Goal: Task Accomplishment & Management: Manage account settings

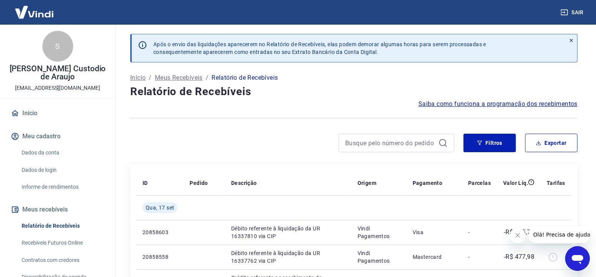
click at [526, 102] on span "Saiba como funciona a programação dos recebimentos" at bounding box center [497, 103] width 159 height 9
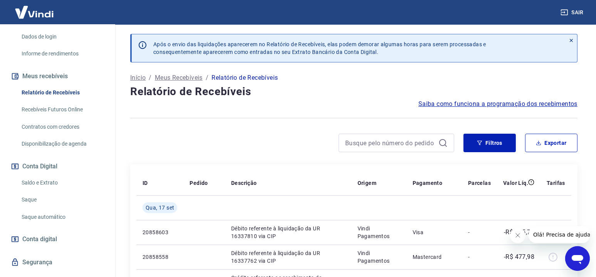
scroll to position [149, 0]
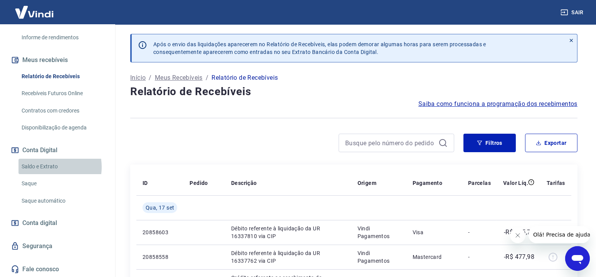
click at [45, 166] on link "Saldo e Extrato" at bounding box center [61, 167] width 87 height 16
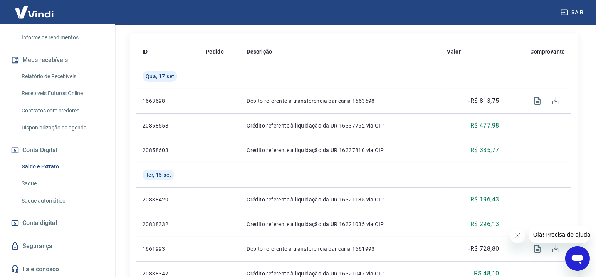
scroll to position [50, 0]
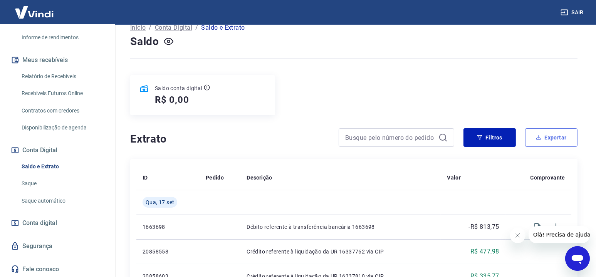
click at [556, 142] on button "Exportar" at bounding box center [551, 137] width 52 height 18
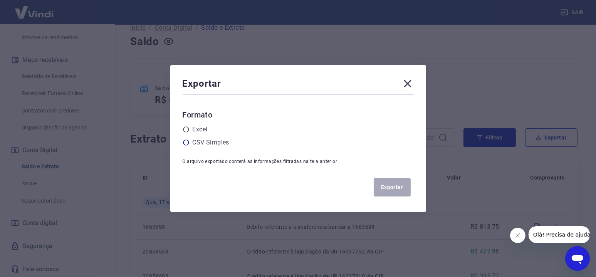
click at [204, 143] on label "CSV Simples" at bounding box center [210, 142] width 37 height 9
click at [0, 0] on input "radio" at bounding box center [0, 0] width 0 height 0
click at [401, 186] on button "Exportar" at bounding box center [391, 187] width 37 height 18
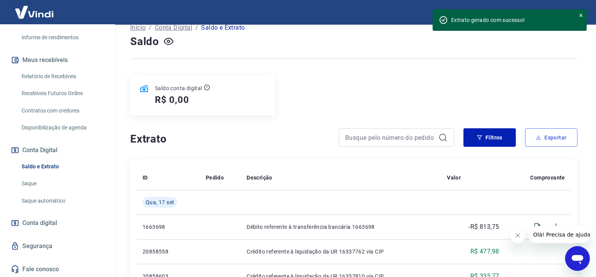
click at [554, 146] on button "Exportar" at bounding box center [551, 137] width 52 height 18
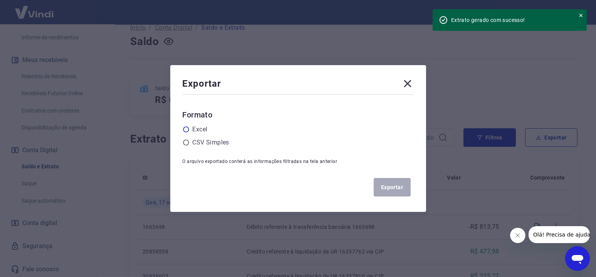
click at [202, 129] on label "Excel" at bounding box center [199, 129] width 15 height 9
click at [0, 0] on input "radio" at bounding box center [0, 0] width 0 height 0
click at [391, 181] on button "Exportar" at bounding box center [391, 187] width 37 height 18
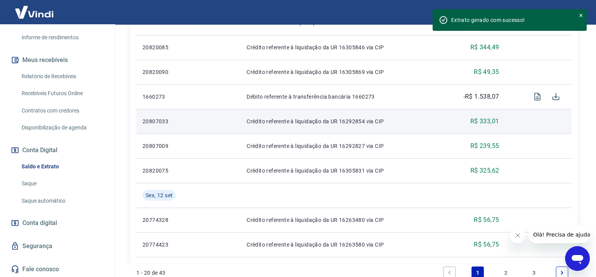
scroll to position [628, 0]
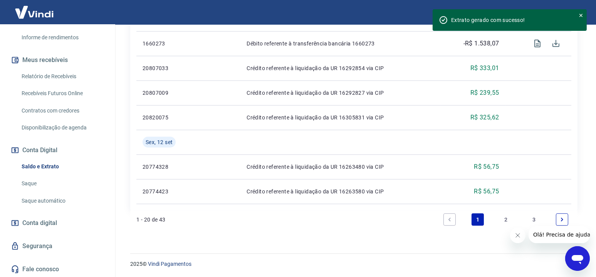
click at [507, 219] on link "2" at bounding box center [505, 219] width 12 height 12
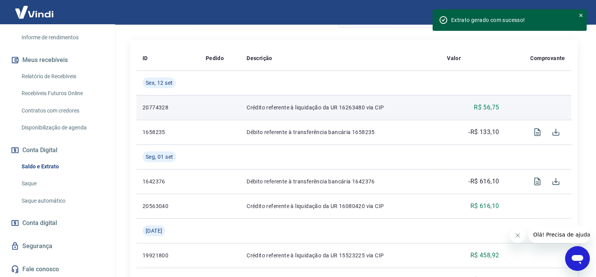
scroll to position [154, 0]
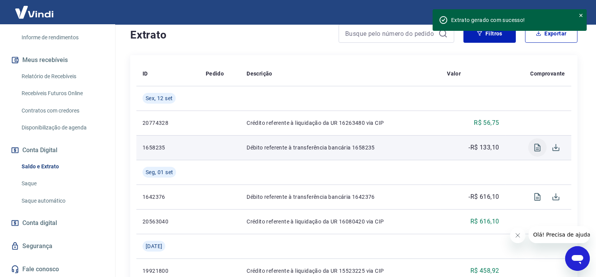
click at [537, 147] on icon "Visualizar" at bounding box center [536, 147] width 9 height 9
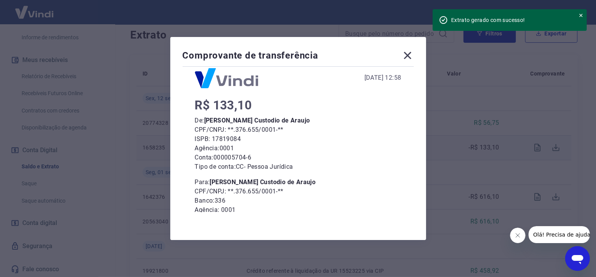
scroll to position [0, 0]
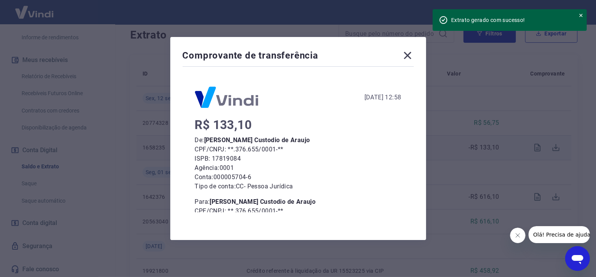
click at [411, 56] on icon at bounding box center [406, 55] width 7 height 7
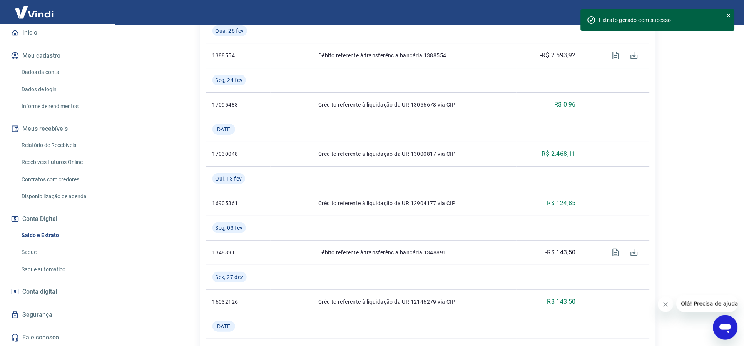
scroll to position [780, 0]
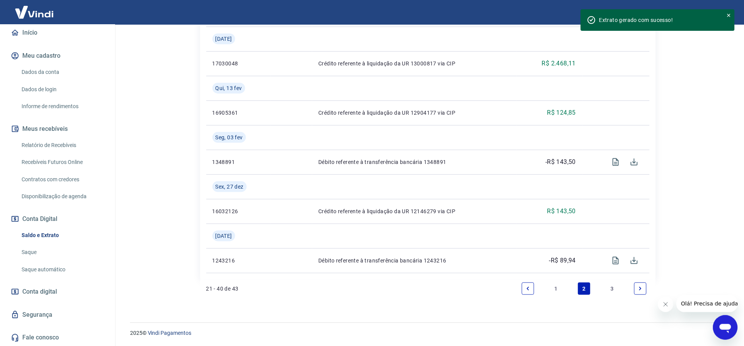
click at [554, 276] on link "1" at bounding box center [556, 289] width 12 height 12
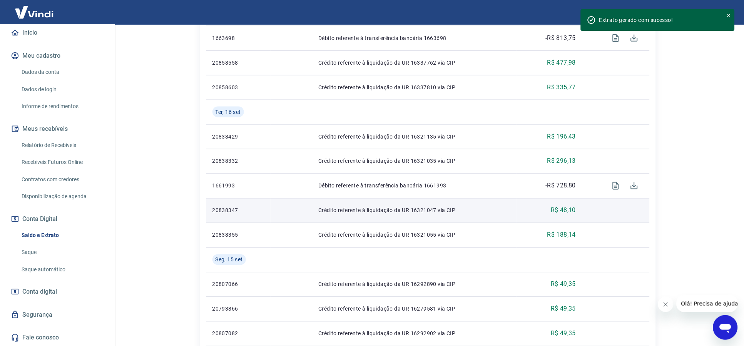
scroll to position [241, 0]
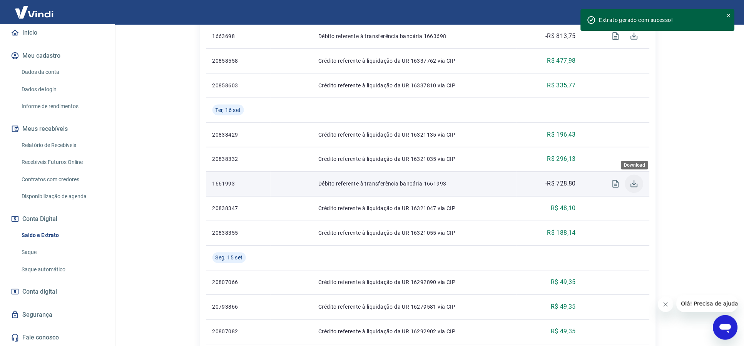
click at [601, 185] on icon "Download" at bounding box center [634, 183] width 9 height 9
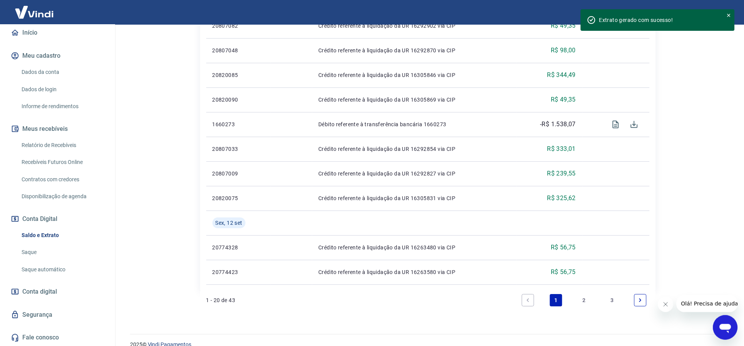
scroll to position [558, 0]
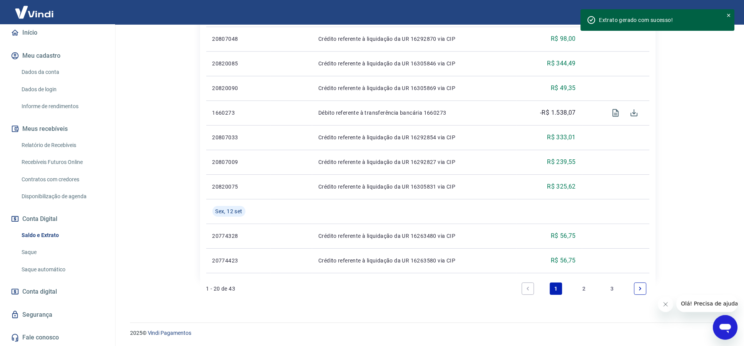
click at [601, 276] on link "3" at bounding box center [612, 289] width 12 height 12
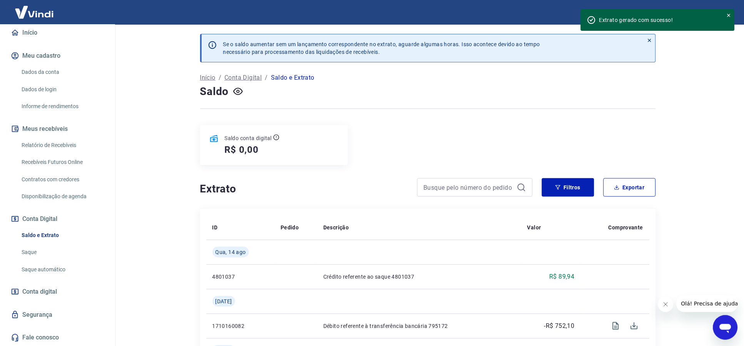
click at [32, 254] on link "Saque" at bounding box center [61, 252] width 87 height 16
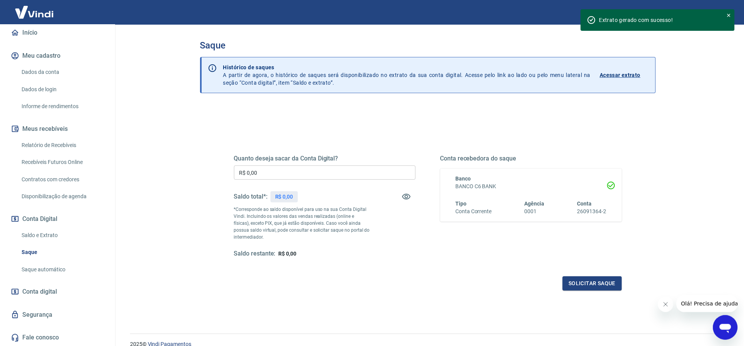
click at [32, 273] on link "Saque automático" at bounding box center [61, 270] width 87 height 16
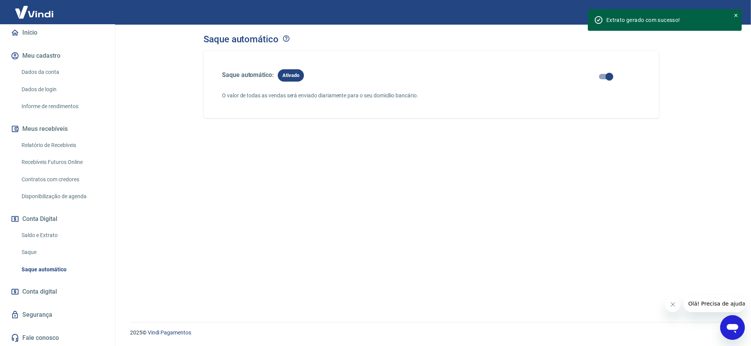
click at [50, 232] on link "Saldo e Extrato" at bounding box center [61, 236] width 87 height 16
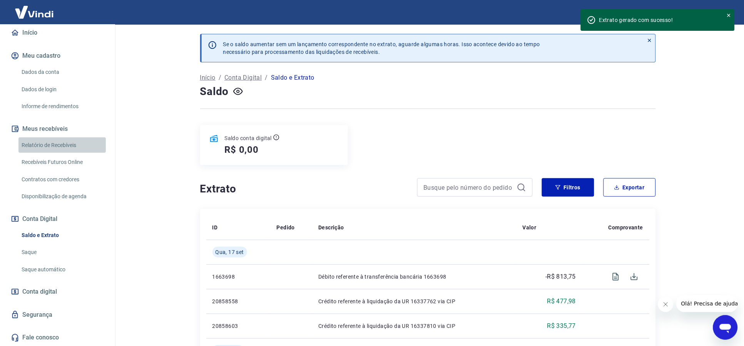
click at [75, 145] on link "Relatório de Recebíveis" at bounding box center [61, 145] width 87 height 16
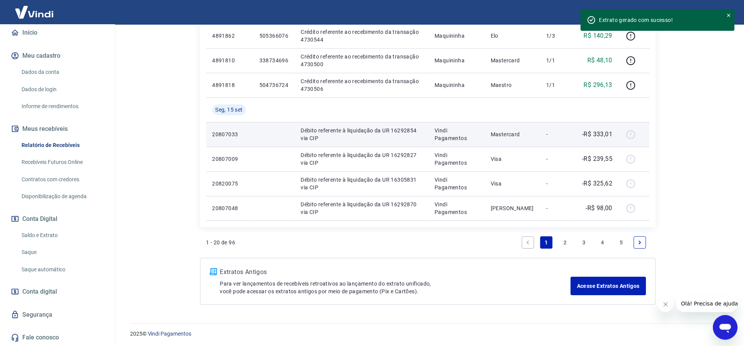
scroll to position [542, 0]
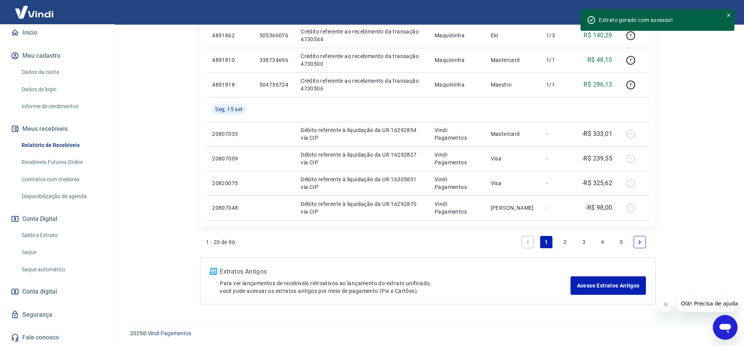
click at [566, 241] on link "2" at bounding box center [565, 242] width 12 height 12
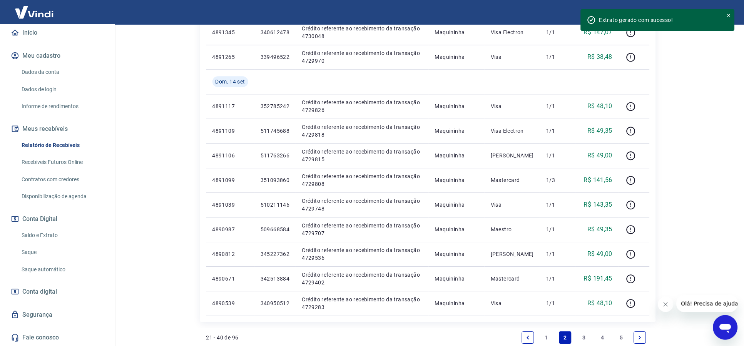
scroll to position [422, 0]
click at [584, 276] on link "3" at bounding box center [584, 337] width 12 height 12
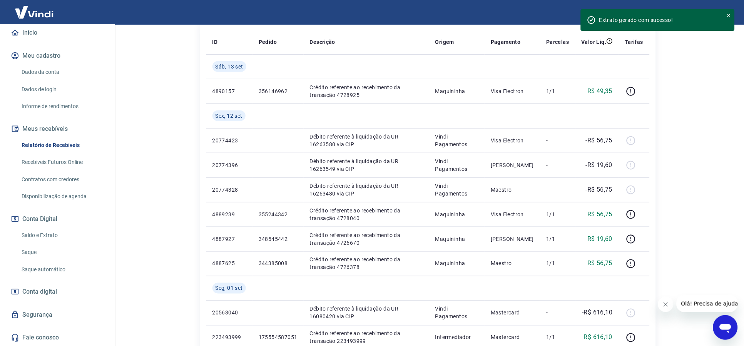
scroll to position [144, 0]
